Goal: Task Accomplishment & Management: Use online tool/utility

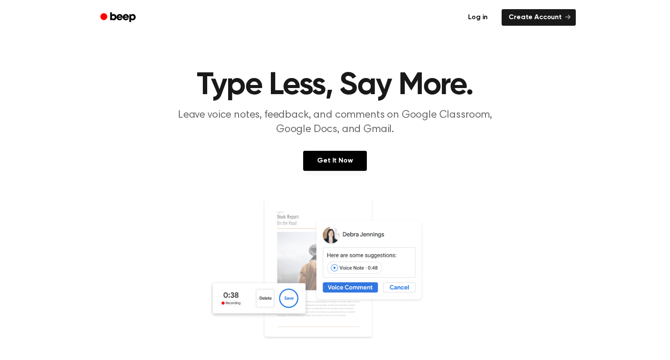
click at [481, 17] on link "Log in" at bounding box center [477, 17] width 37 height 20
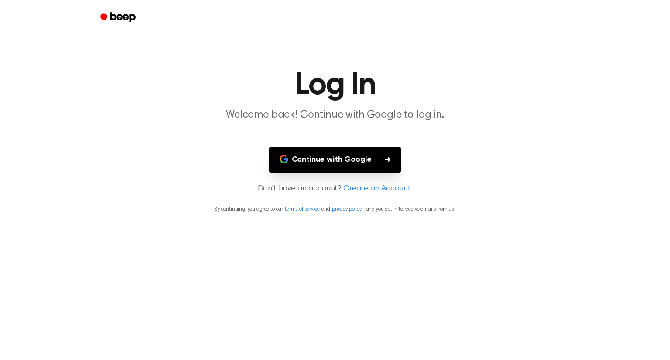
click at [343, 164] on button "Continue with Google" at bounding box center [335, 160] width 132 height 26
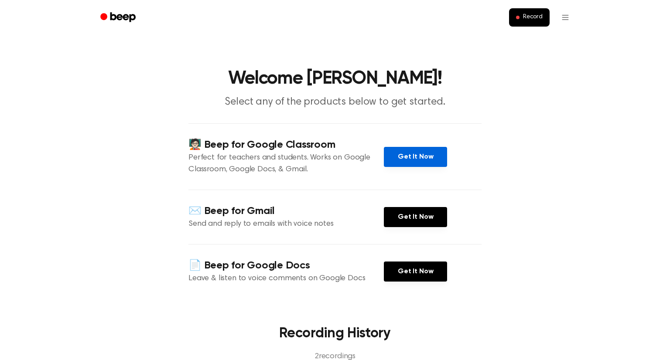
click at [426, 154] on link "Get It Now" at bounding box center [415, 157] width 63 height 20
click at [515, 24] on button "Record" at bounding box center [529, 17] width 41 height 18
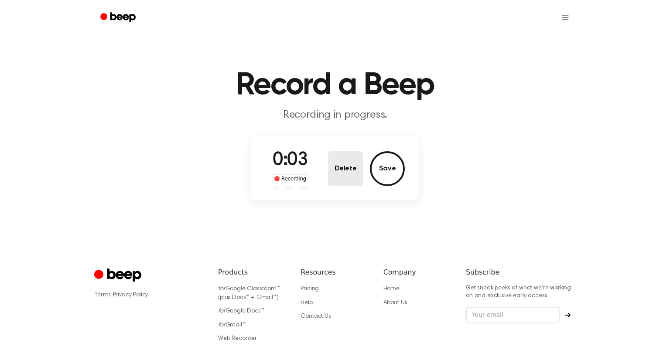
click at [357, 163] on button "Delete" at bounding box center [345, 168] width 35 height 35
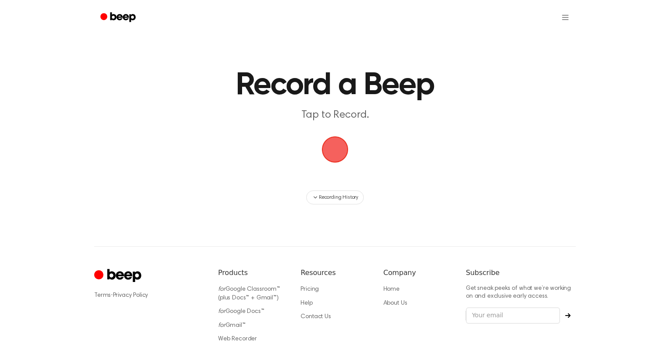
click at [339, 162] on span "button" at bounding box center [335, 149] width 24 height 24
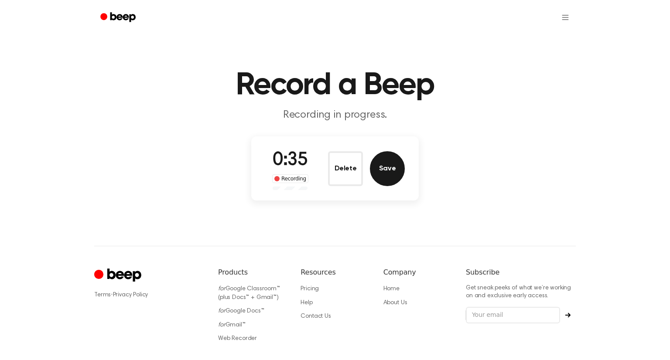
click at [388, 170] on button "Save" at bounding box center [387, 168] width 35 height 35
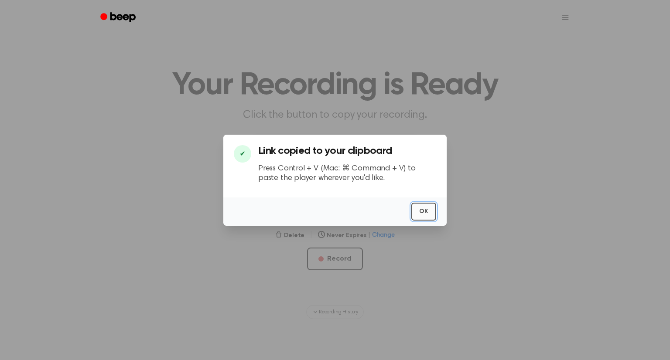
click at [431, 210] on button "OK" at bounding box center [423, 212] width 25 height 18
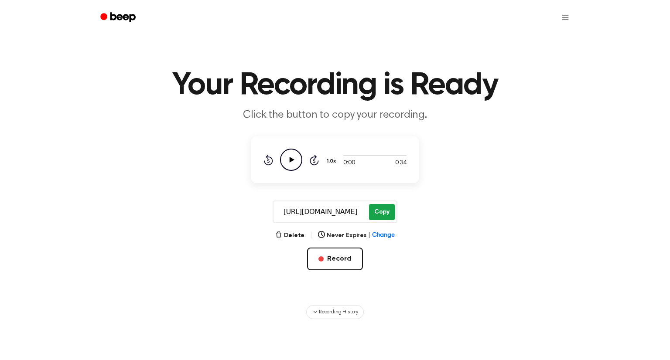
click at [372, 214] on button "Copy" at bounding box center [382, 212] width 26 height 16
